Goal: Task Accomplishment & Management: Complete application form

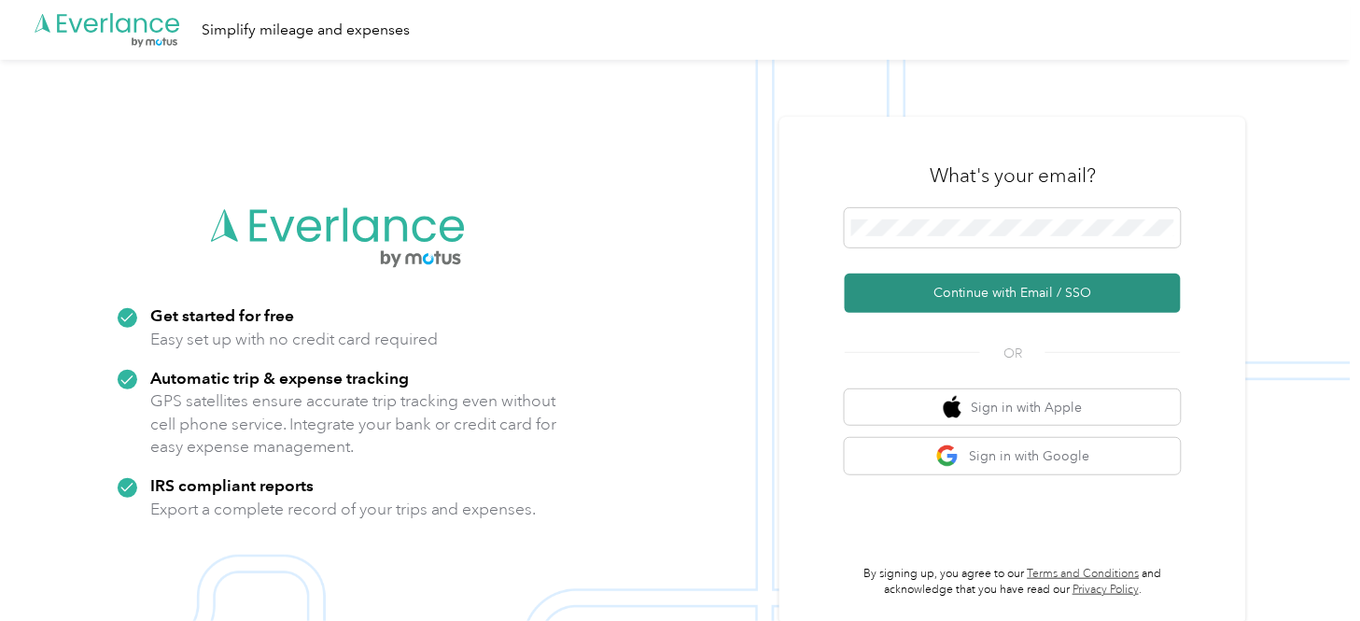
click at [1038, 291] on button "Continue with Email / SSO" at bounding box center [1013, 293] width 336 height 39
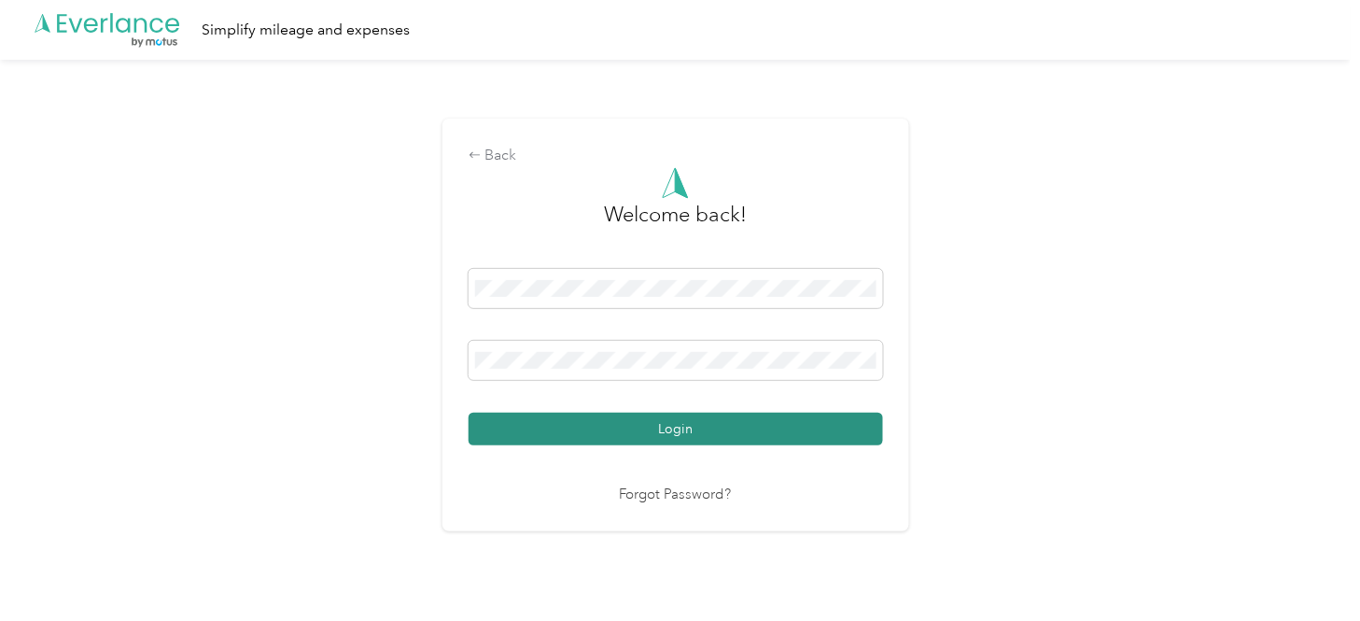
click at [669, 421] on button "Login" at bounding box center [676, 429] width 415 height 33
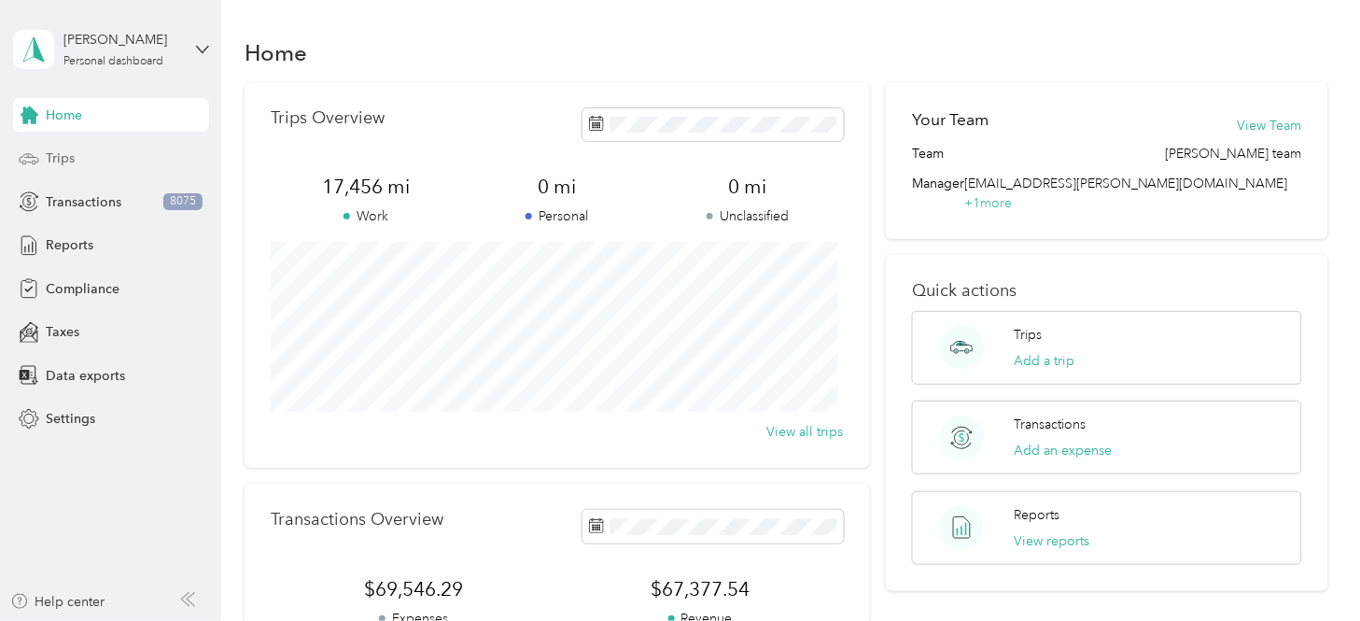
click at [61, 154] on span "Trips" at bounding box center [60, 158] width 29 height 20
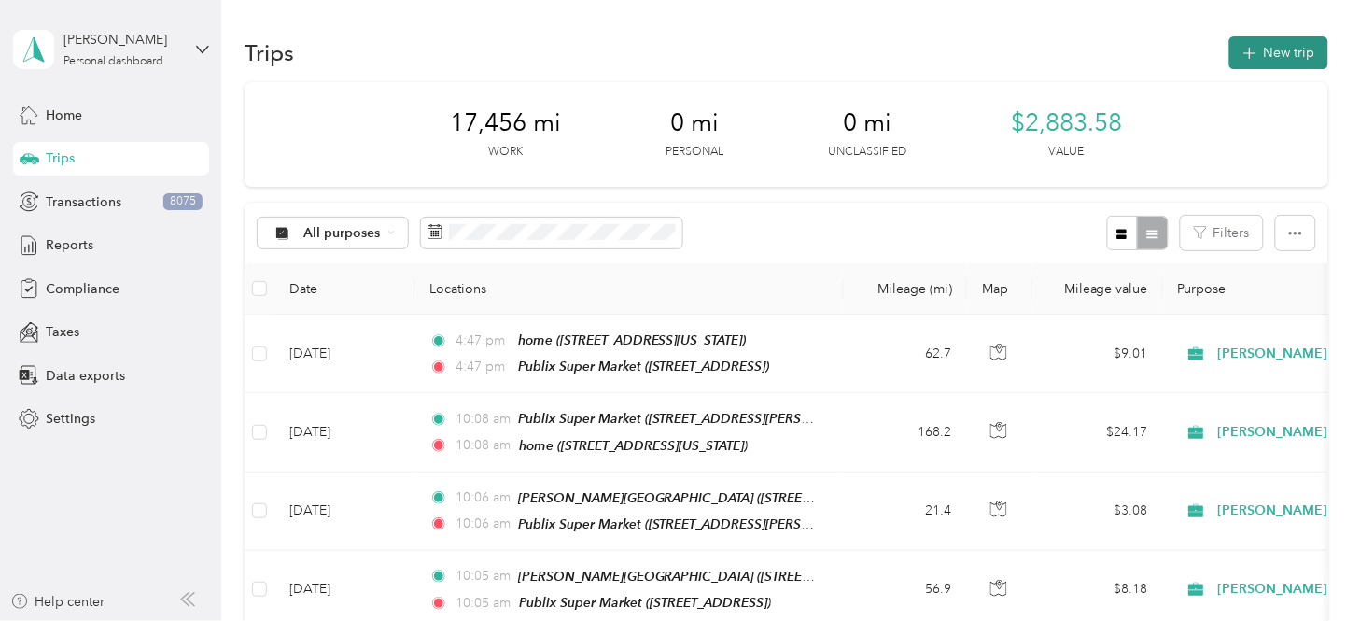
click at [1224, 51] on button "New trip" at bounding box center [1279, 52] width 99 height 33
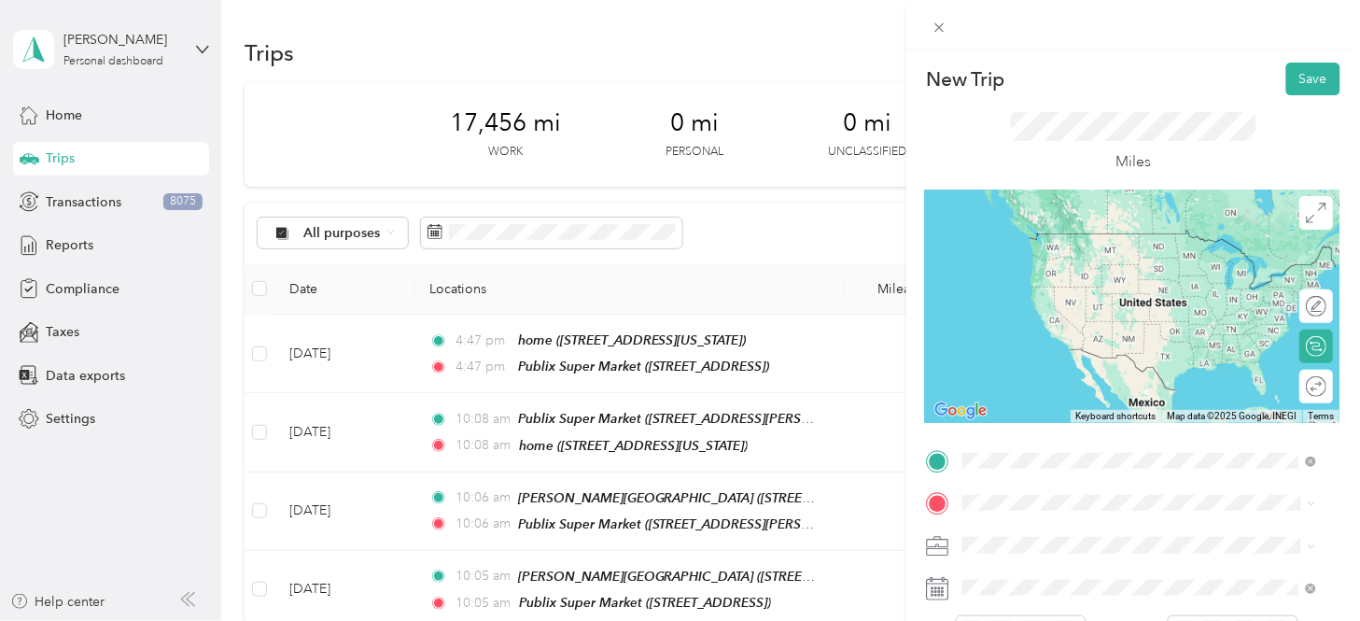
click at [1118, 262] on div "home [STREET_ADDRESS][US_STATE]" at bounding box center [1091, 251] width 187 height 39
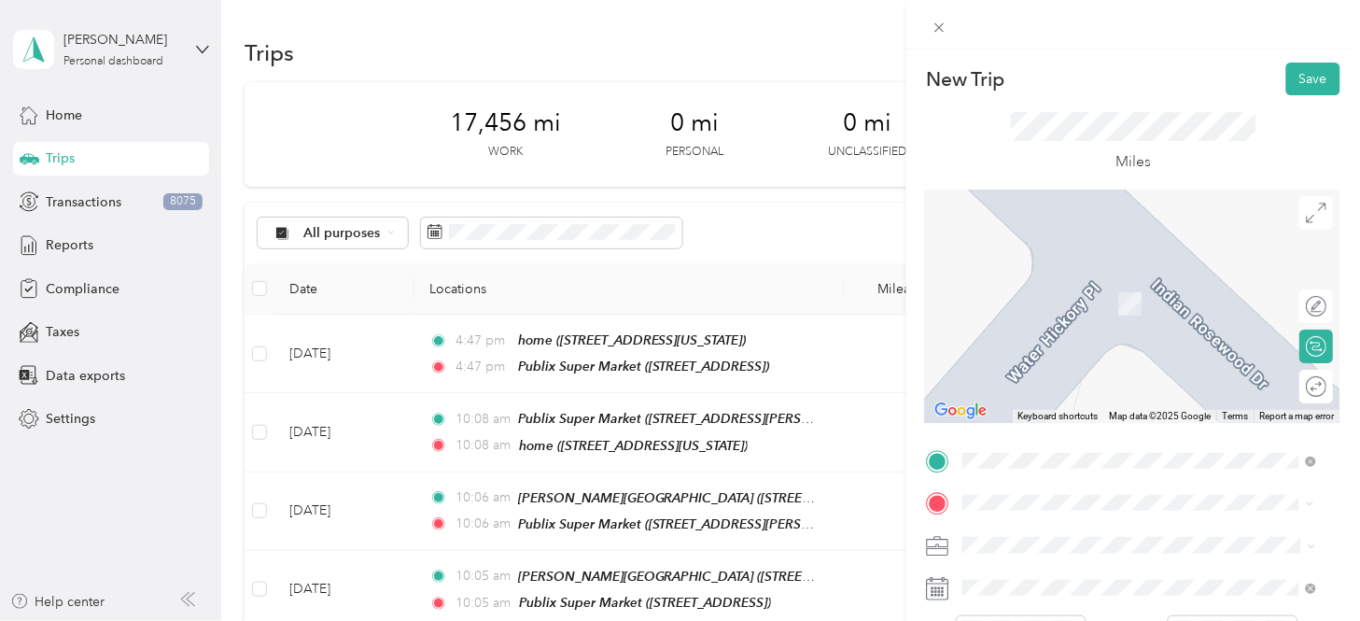
click at [1117, 303] on span "[STREET_ADDRESS]" at bounding box center [1057, 311] width 119 height 16
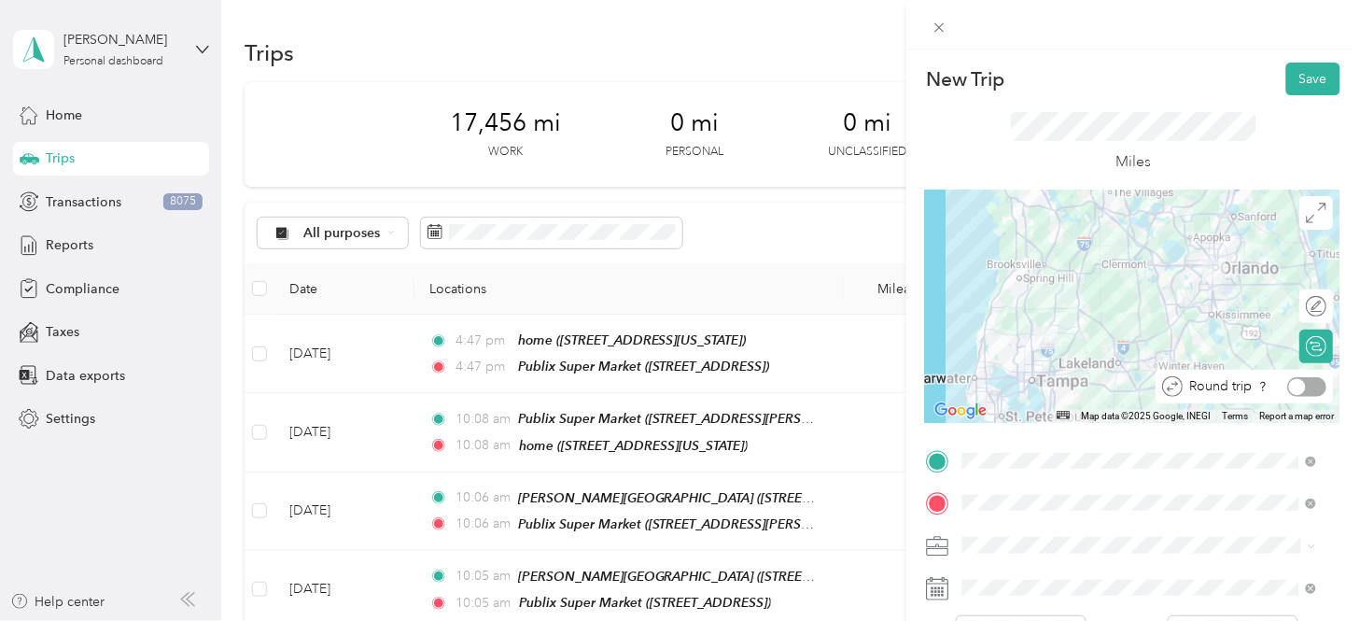
click at [1224, 385] on div at bounding box center [1307, 387] width 39 height 20
click at [1224, 385] on div at bounding box center [1318, 386] width 17 height 17
click at [1224, 385] on div at bounding box center [1307, 387] width 39 height 20
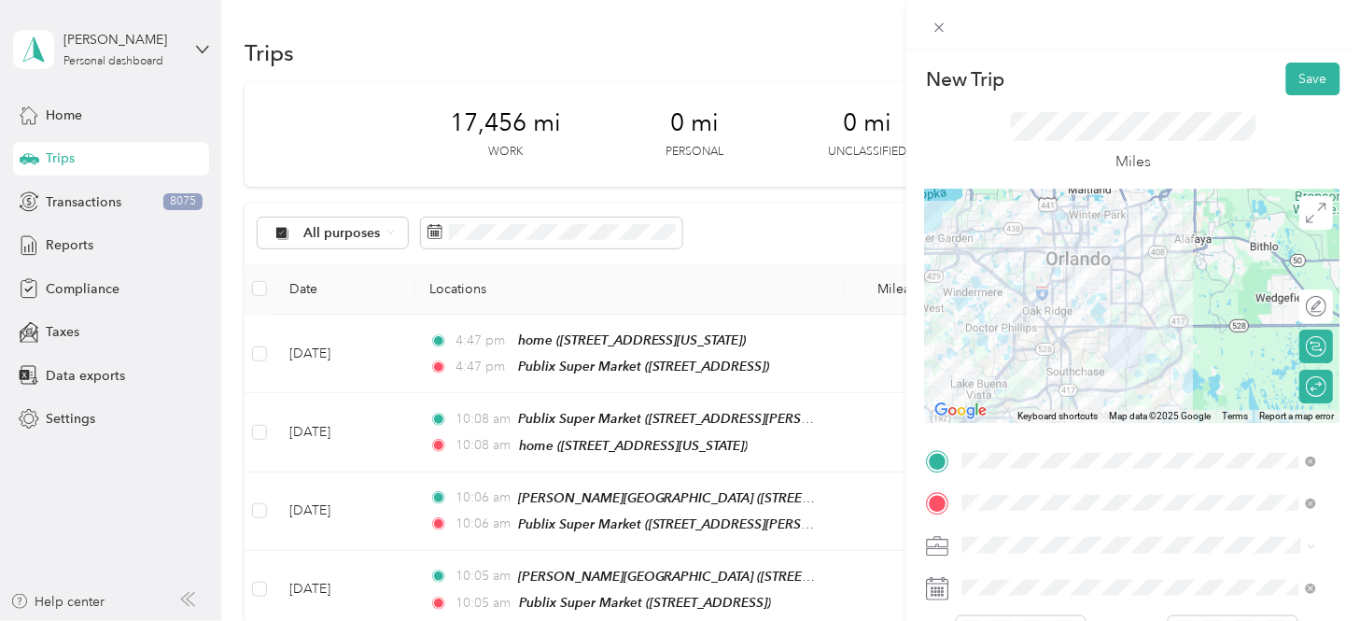
drag, startPoint x: 1271, startPoint y: 230, endPoint x: 1163, endPoint y: 381, distance: 185.5
click at [1163, 381] on div at bounding box center [1133, 306] width 415 height 233
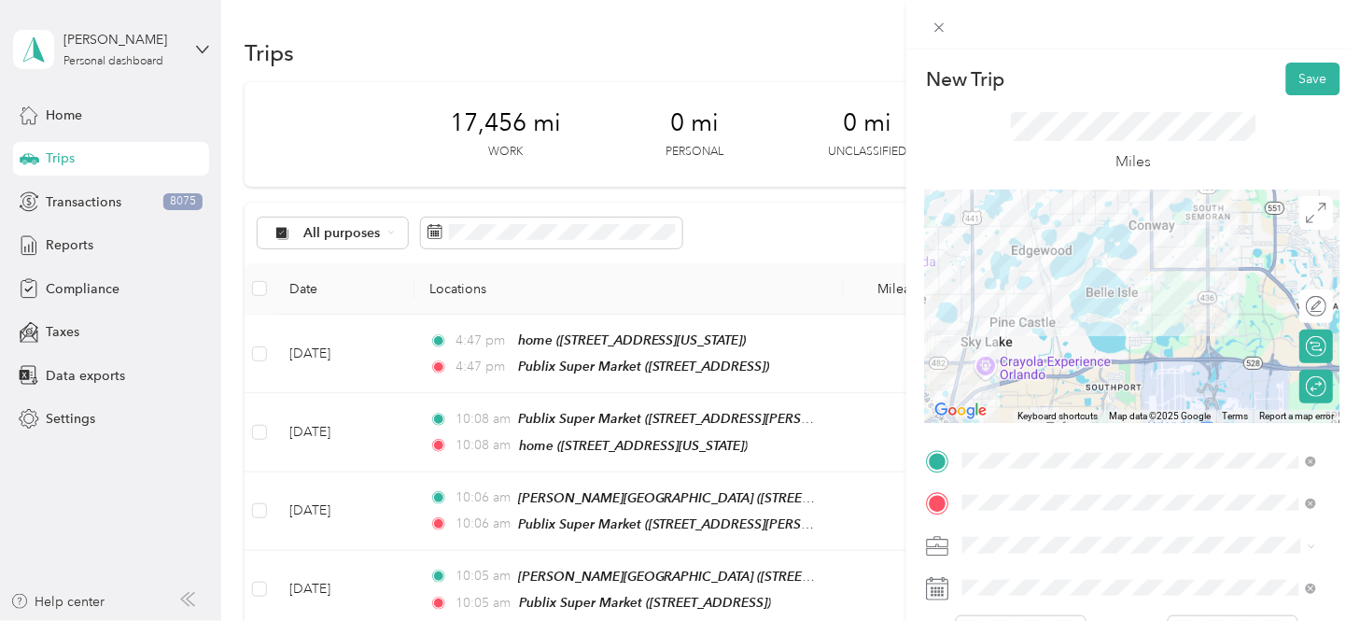
drag, startPoint x: 1106, startPoint y: 274, endPoint x: 1224, endPoint y: 388, distance: 164.4
click at [1224, 388] on div at bounding box center [1133, 306] width 415 height 233
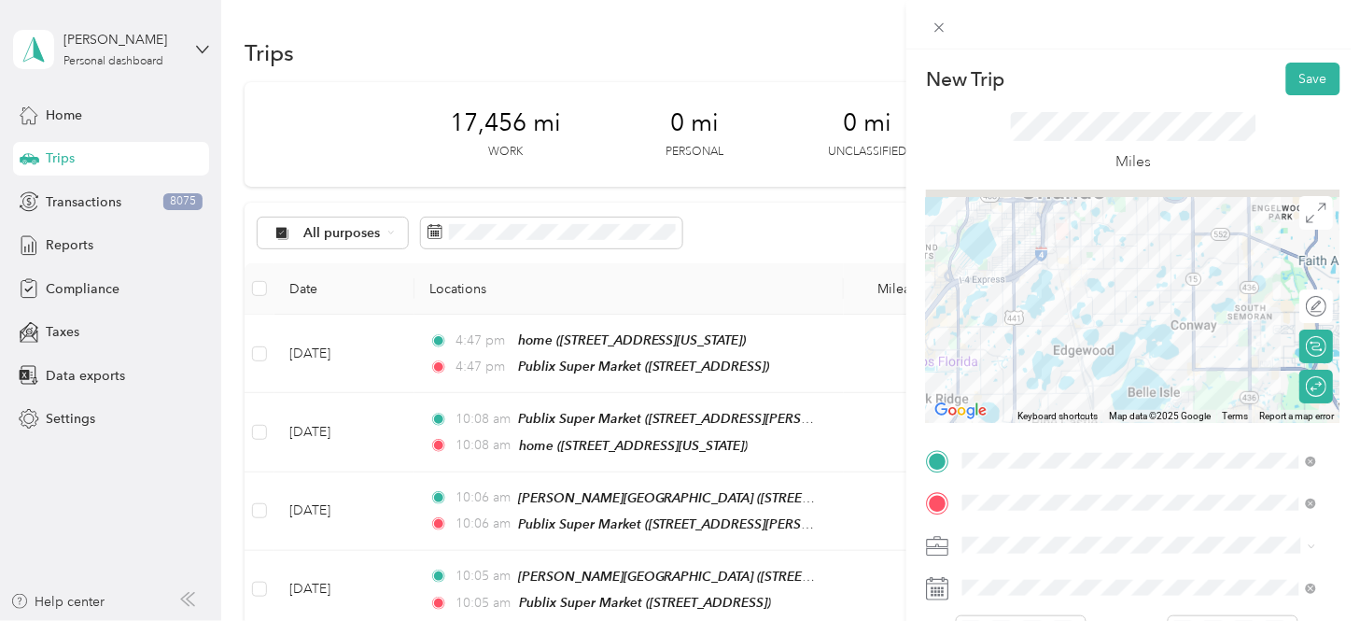
drag, startPoint x: 1128, startPoint y: 271, endPoint x: 1174, endPoint y: 384, distance: 121.9
click at [1174, 384] on div at bounding box center [1133, 306] width 415 height 233
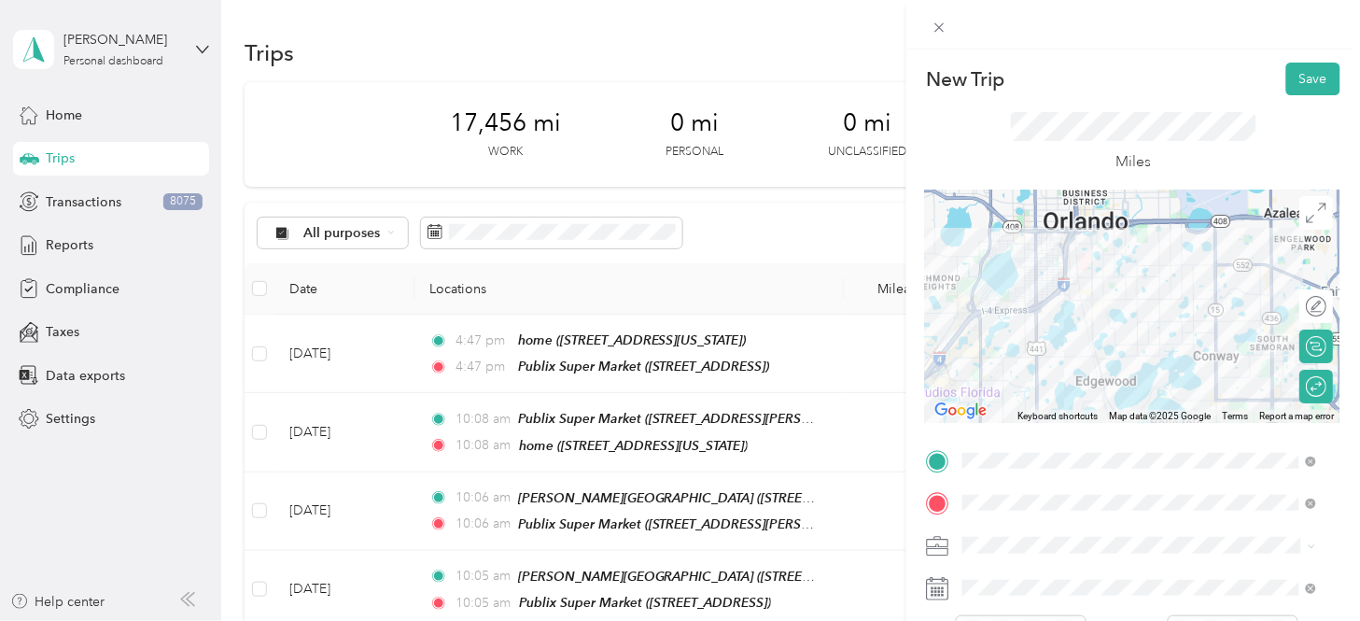
drag, startPoint x: 1112, startPoint y: 311, endPoint x: 1132, endPoint y: 333, distance: 29.8
click at [1132, 333] on div at bounding box center [1133, 306] width 415 height 233
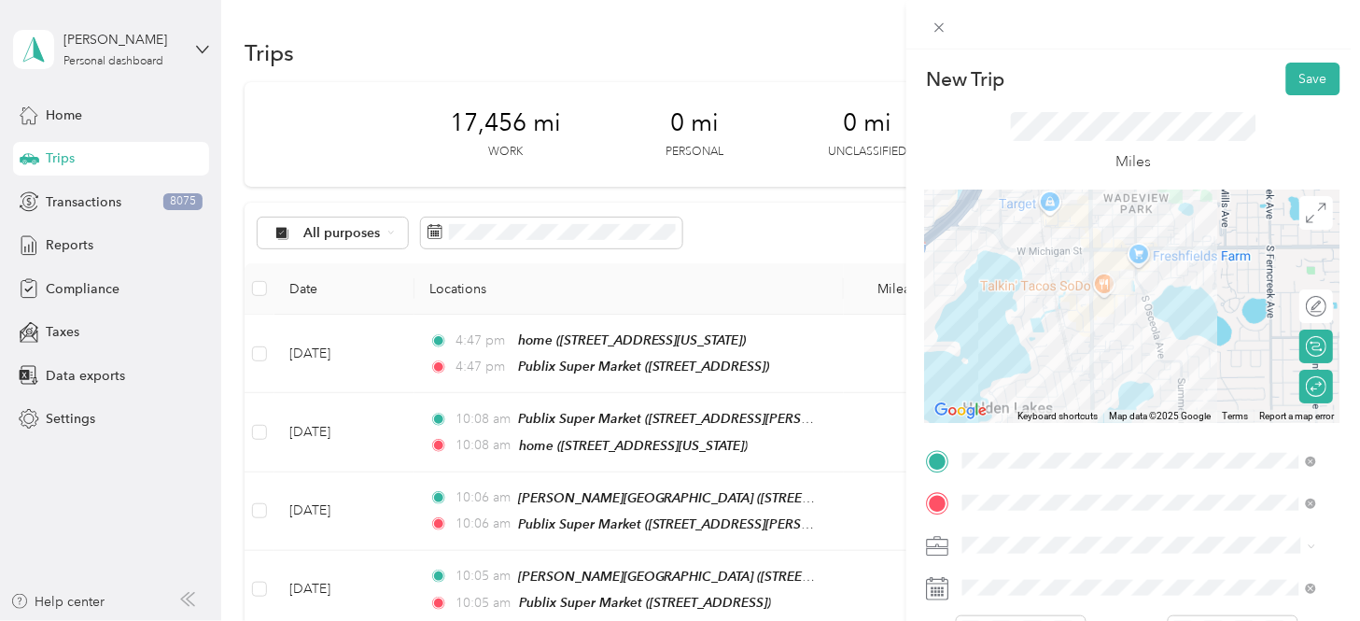
drag, startPoint x: 1006, startPoint y: 297, endPoint x: 1147, endPoint y: 349, distance: 150.4
click at [1147, 349] on div at bounding box center [1133, 306] width 415 height 233
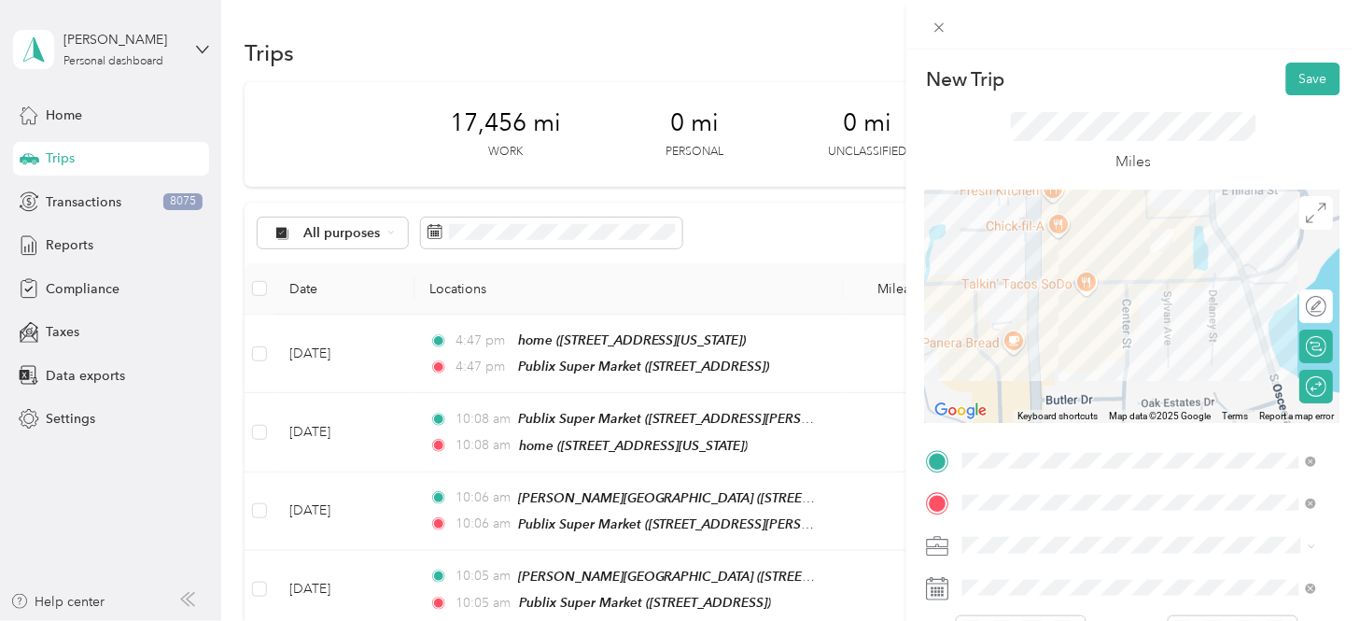
drag, startPoint x: 988, startPoint y: 313, endPoint x: 1189, endPoint y: 361, distance: 206.5
click at [1189, 361] on div at bounding box center [1133, 306] width 415 height 233
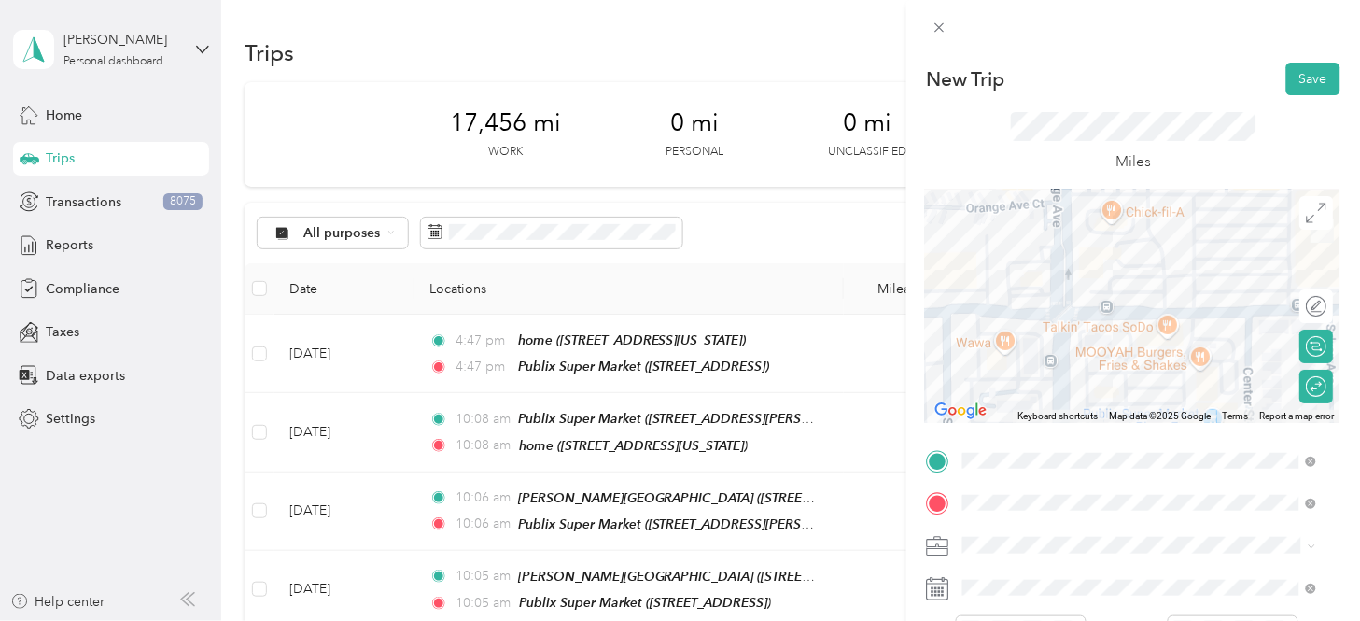
drag, startPoint x: 1096, startPoint y: 304, endPoint x: 1282, endPoint y: 372, distance: 197.6
click at [1224, 372] on div at bounding box center [1133, 306] width 415 height 233
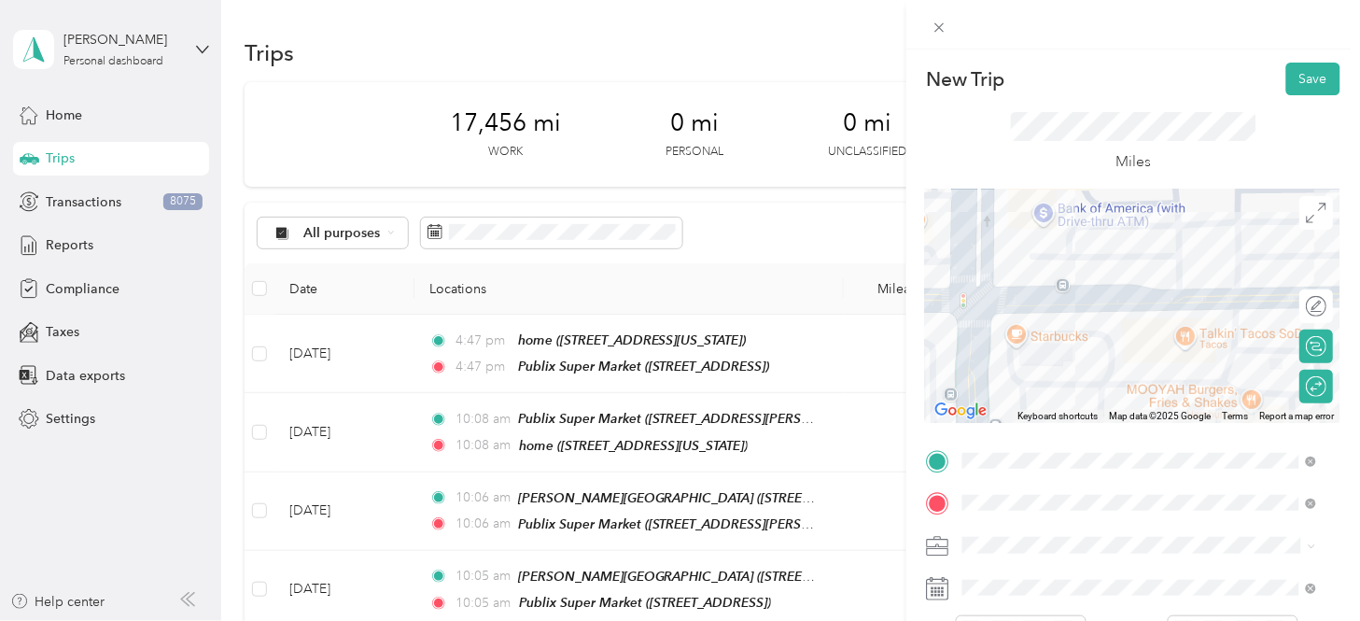
drag, startPoint x: 1202, startPoint y: 350, endPoint x: 1140, endPoint y: 322, distance: 67.7
click at [1145, 323] on div at bounding box center [1133, 306] width 415 height 233
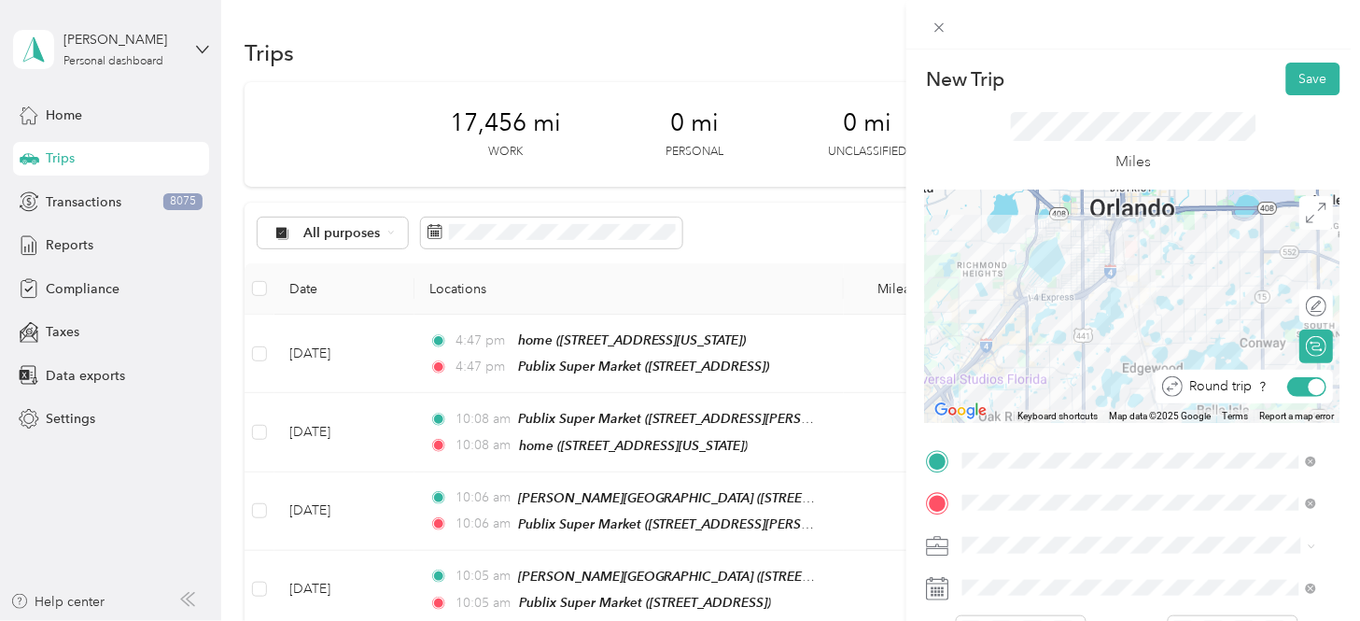
click at [1224, 384] on div at bounding box center [1318, 386] width 17 height 17
click at [1224, 384] on div at bounding box center [1307, 387] width 39 height 20
click at [1224, 76] on button "Save" at bounding box center [1314, 79] width 54 height 33
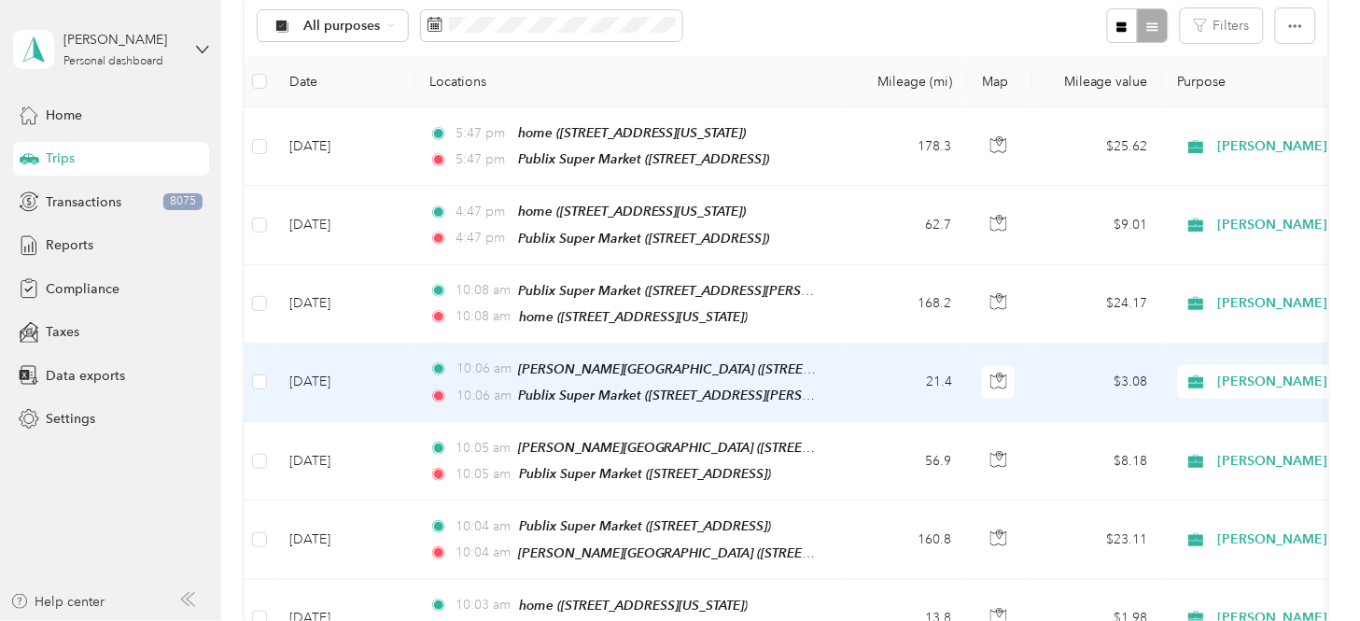
scroll to position [104, 0]
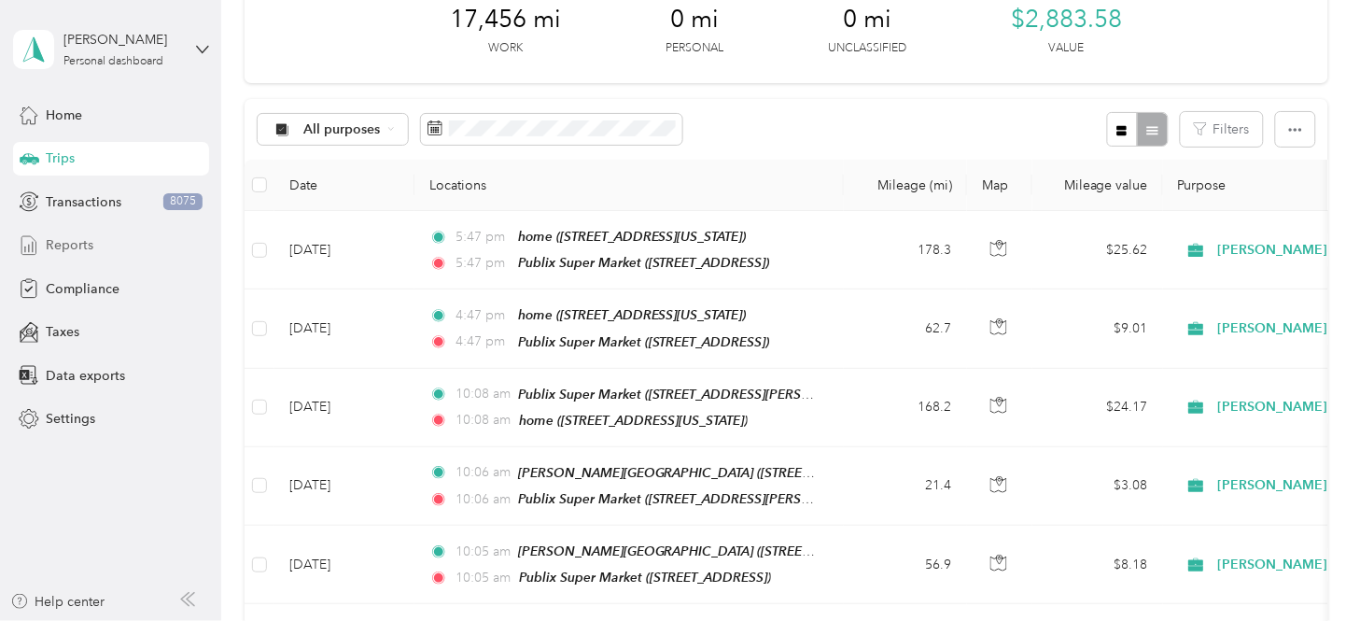
click at [97, 243] on div "Reports" at bounding box center [111, 246] width 196 height 34
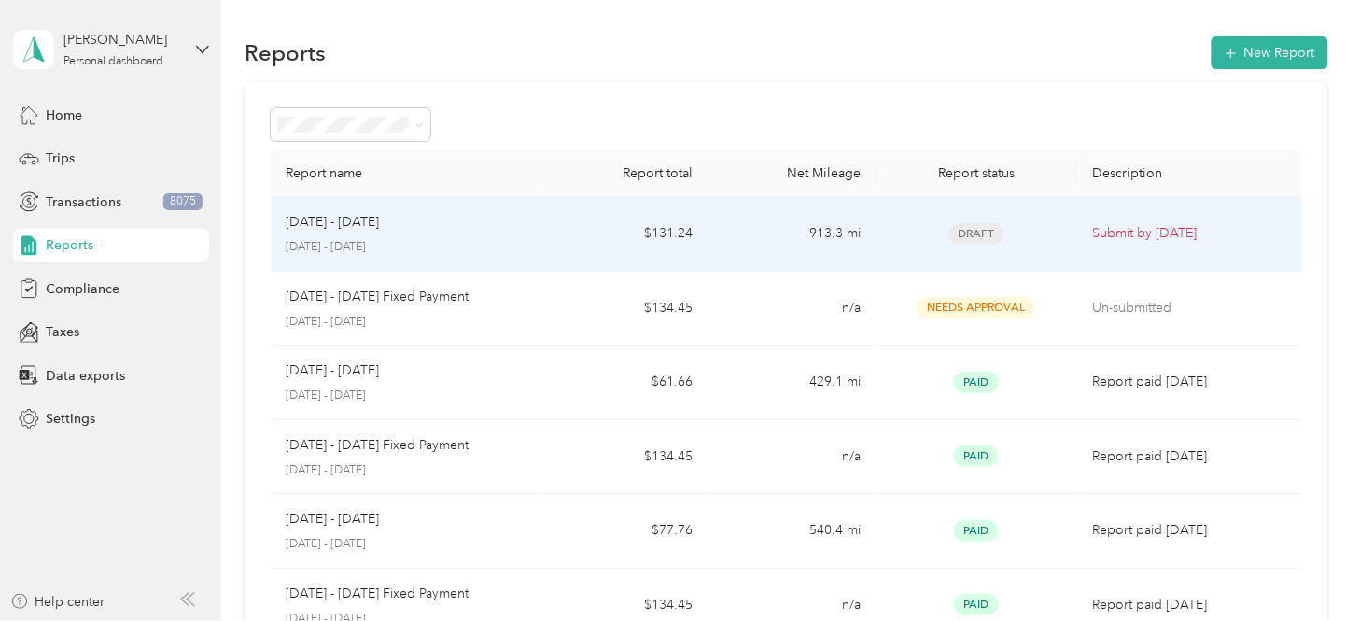
click at [685, 230] on td "$131.24" at bounding box center [624, 234] width 168 height 75
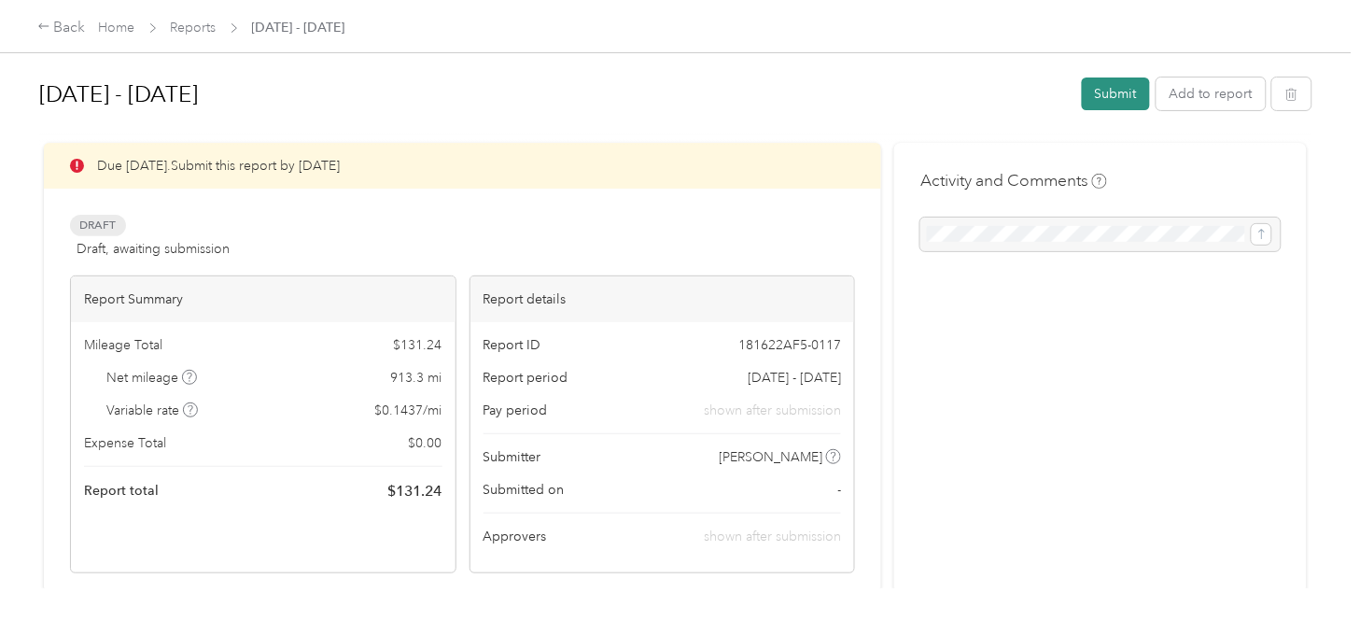
click at [1107, 90] on button "Submit" at bounding box center [1116, 93] width 68 height 33
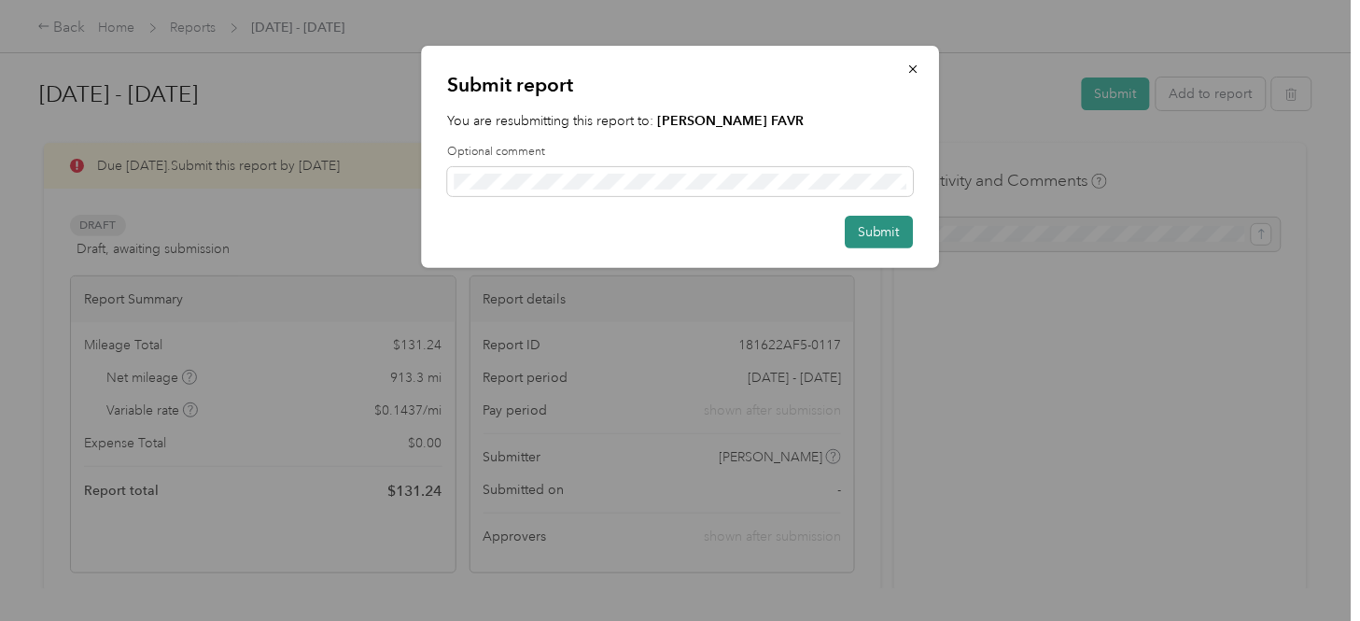
click at [884, 227] on button "Submit" at bounding box center [879, 232] width 68 height 33
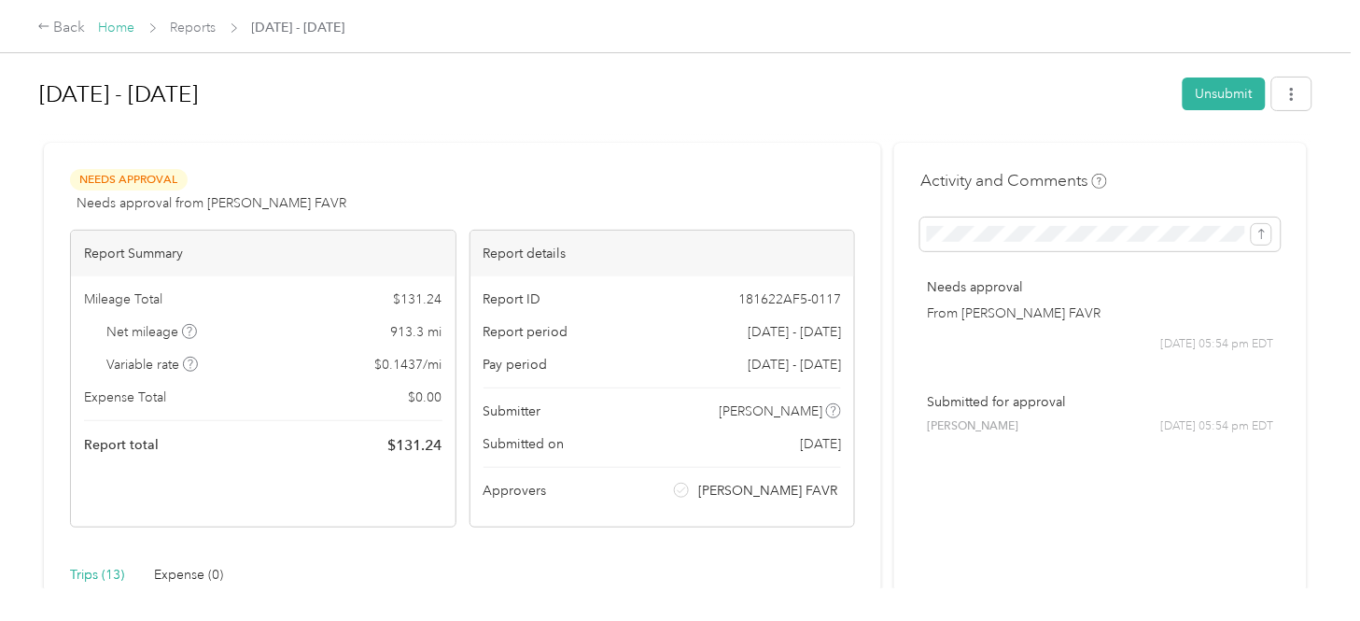
click at [125, 25] on link "Home" at bounding box center [117, 28] width 36 height 16
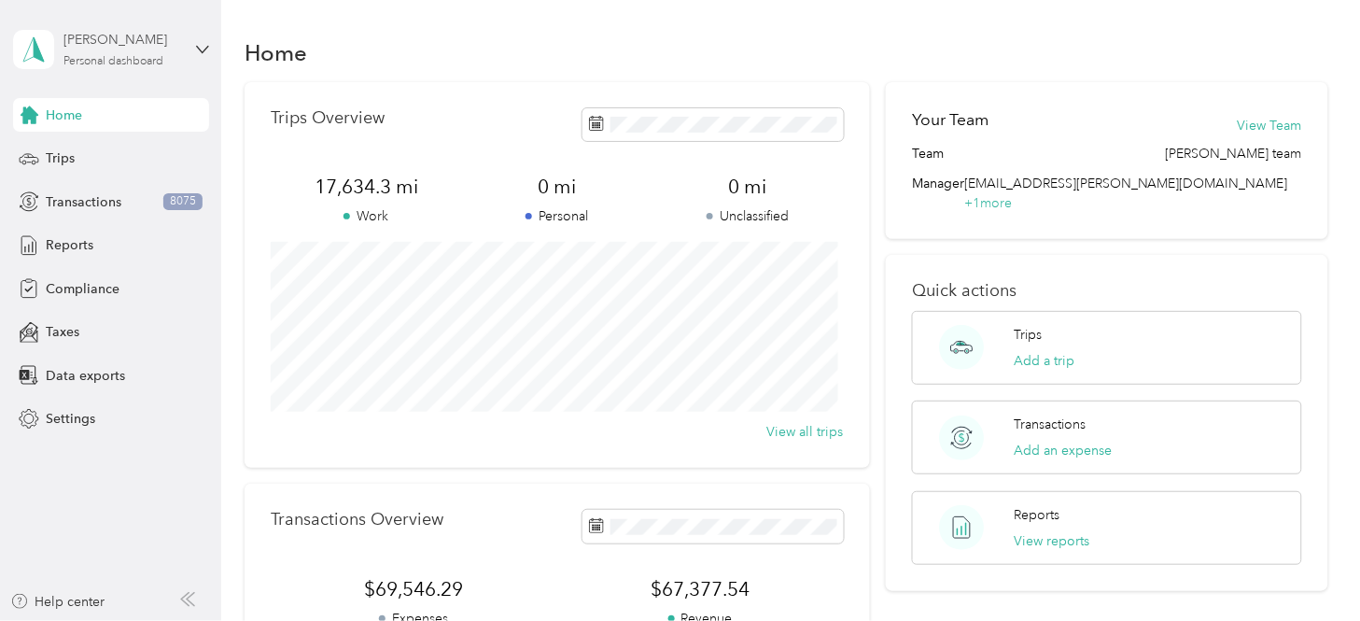
click at [134, 47] on div "[PERSON_NAME]" at bounding box center [121, 40] width 117 height 20
click at [116, 150] on div "Log out" at bounding box center [262, 148] width 472 height 33
